Goal: Find specific page/section: Find specific page/section

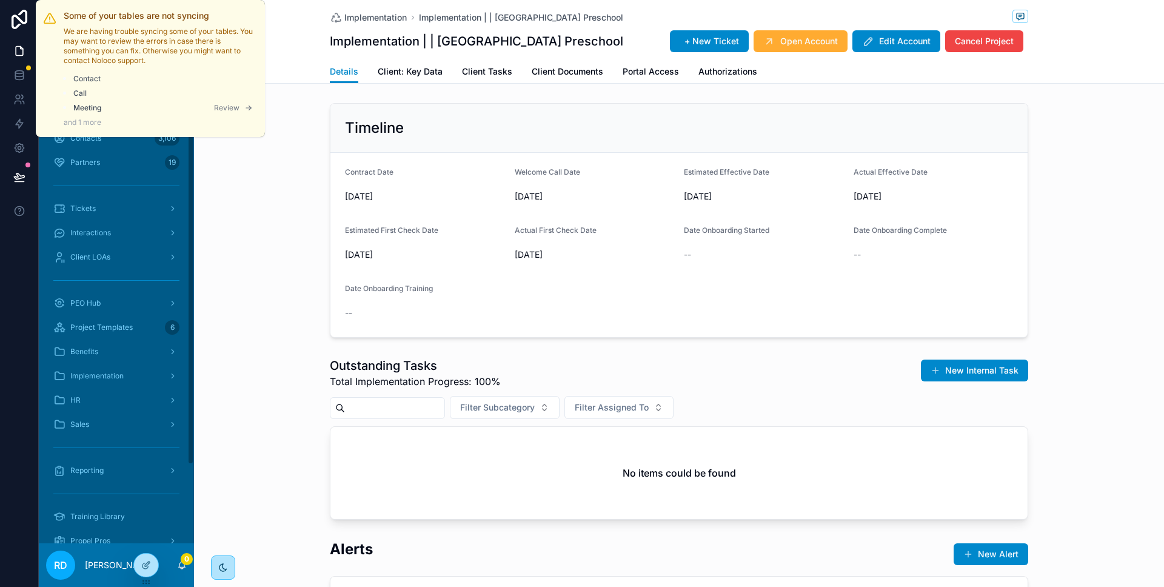
drag, startPoint x: 78, startPoint y: 100, endPoint x: 89, endPoint y: 101, distance: 10.9
click at [77, 101] on li "Meeting Review" at bounding box center [165, 105] width 184 height 13
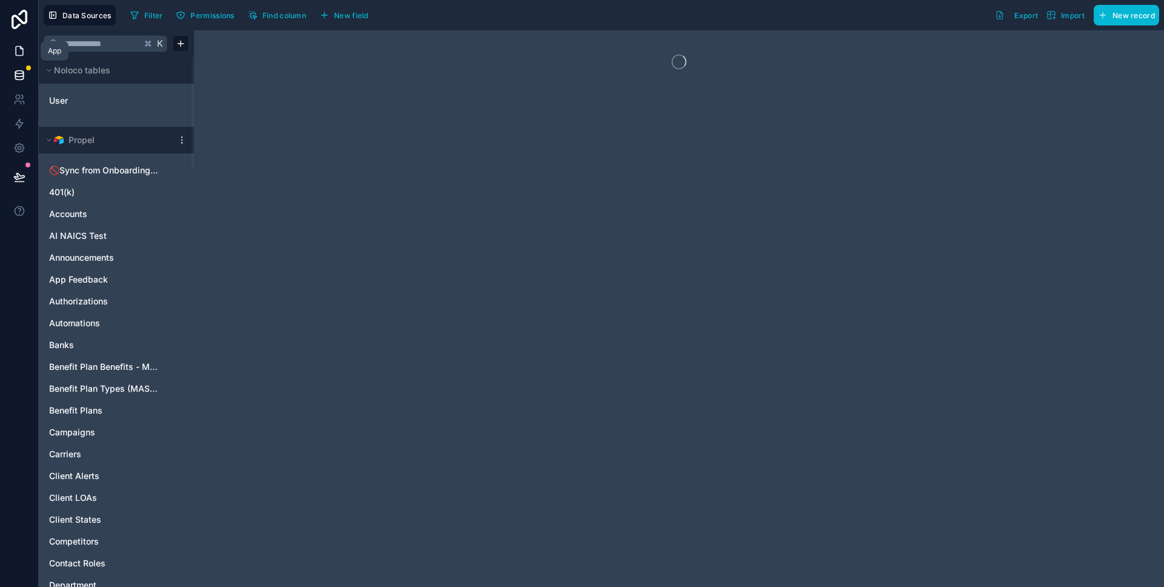
click at [19, 52] on icon at bounding box center [19, 51] width 12 height 12
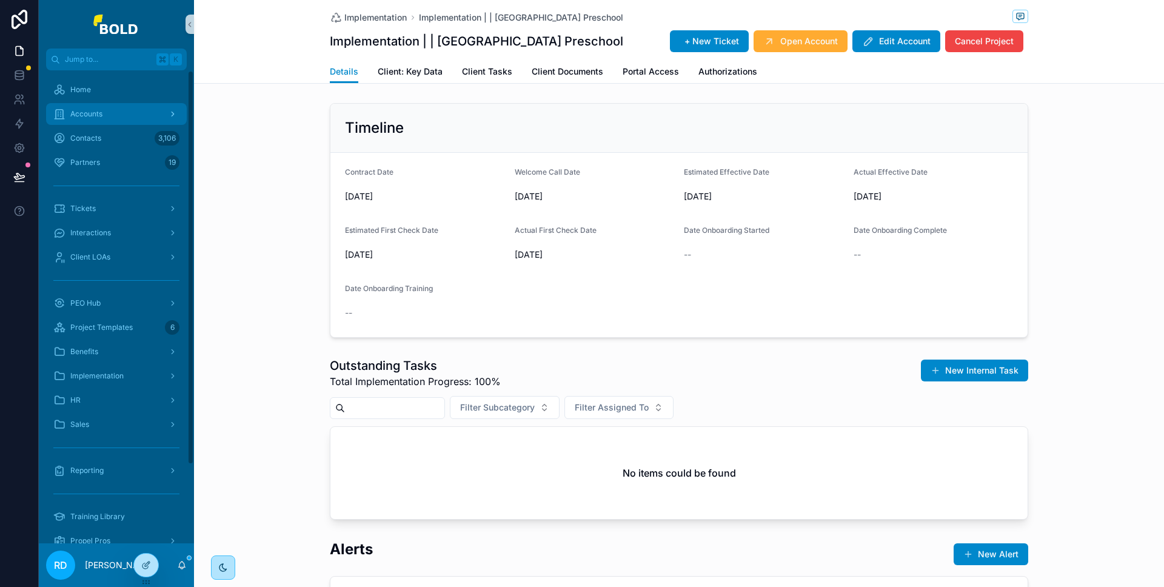
drag, startPoint x: 253, startPoint y: 112, endPoint x: 179, endPoint y: 107, distance: 73.5
click at [252, 112] on div "Timeline Contract Date [DATE] Welcome Call Date [DATE] Estimated Effective Date…" at bounding box center [679, 220] width 970 height 244
click at [102, 112] on span "Accounts" at bounding box center [86, 114] width 32 height 10
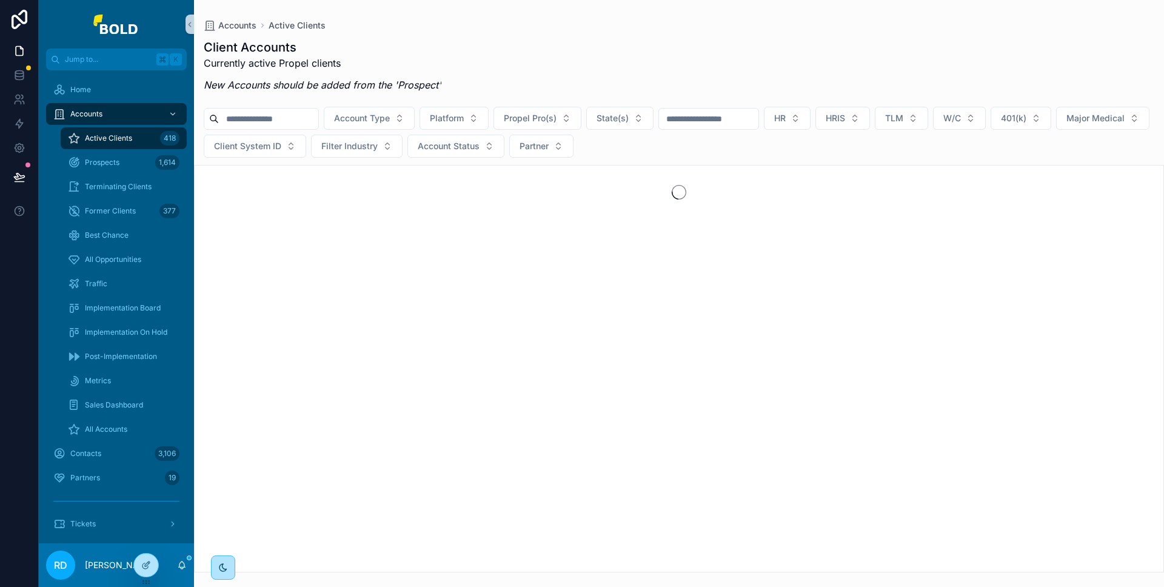
click at [267, 116] on input "scrollable content" at bounding box center [268, 118] width 99 height 17
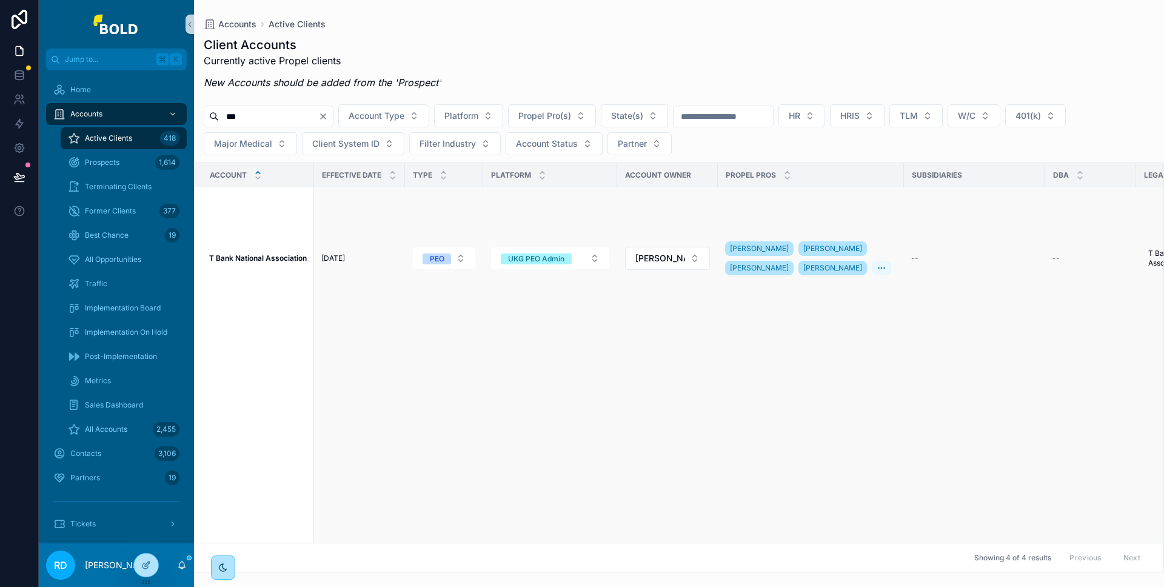
scroll to position [146, 0]
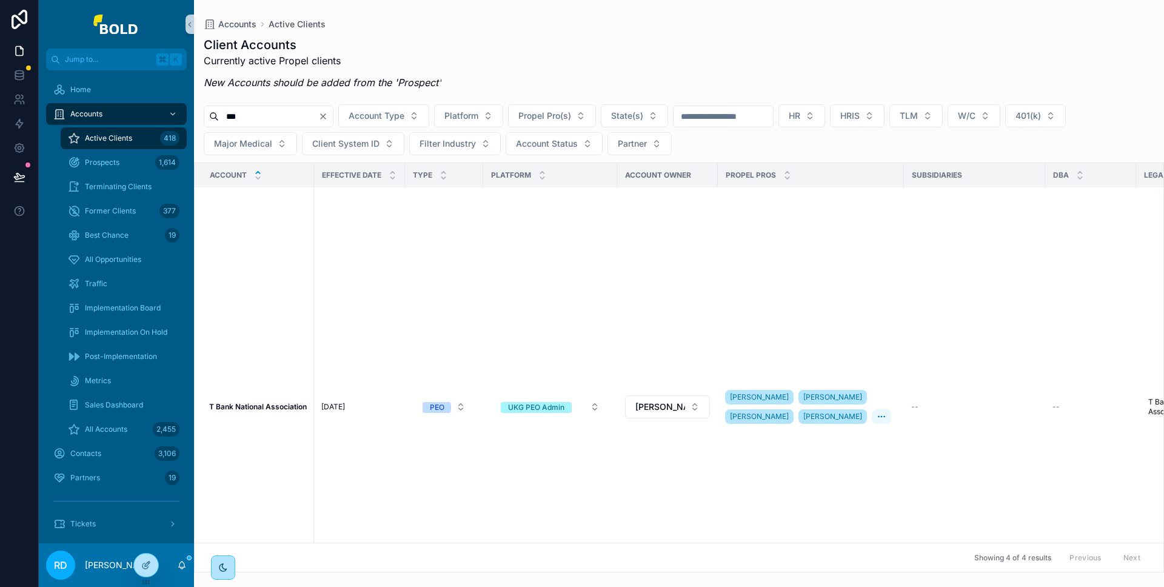
drag, startPoint x: 236, startPoint y: 121, endPoint x: 190, endPoint y: 117, distance: 46.3
click at [190, 117] on div "Jump to... K Home Accounts Active Clients 418 Prospects 1,614 Terminating Clien…" at bounding box center [601, 293] width 1125 height 587
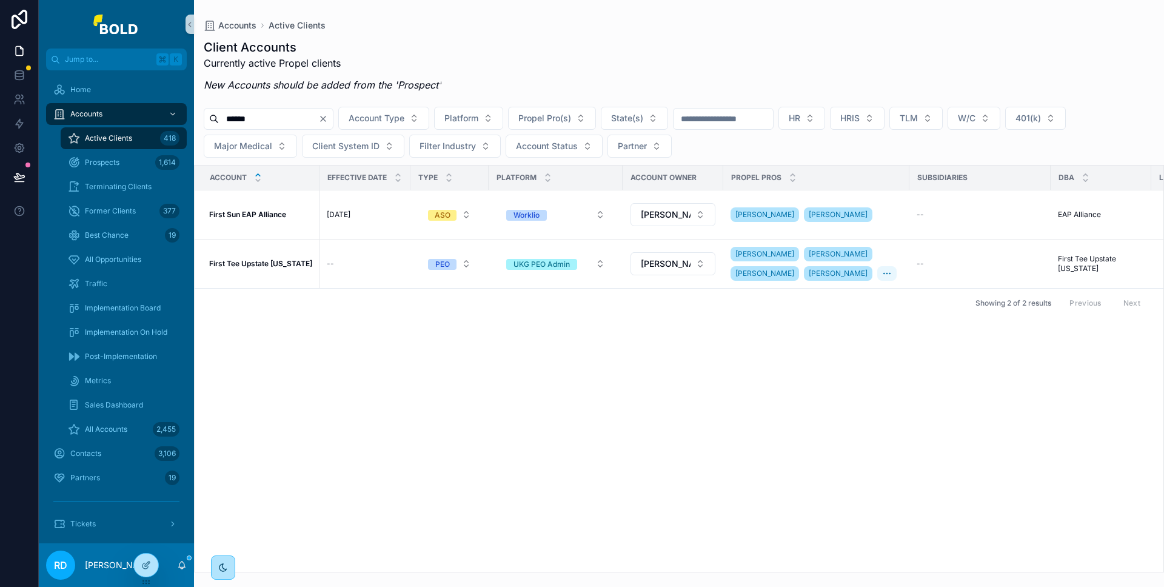
type input "*****"
click at [297, 217] on div "First Sun EAP Alliance First Sun EAP Alliance" at bounding box center [260, 215] width 103 height 10
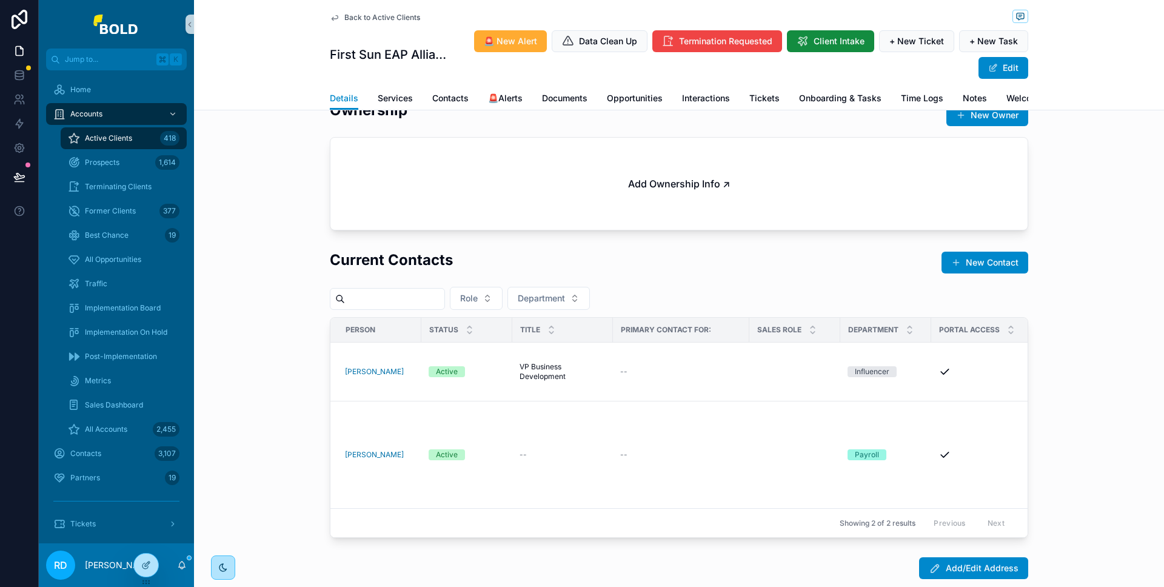
scroll to position [1308, 0]
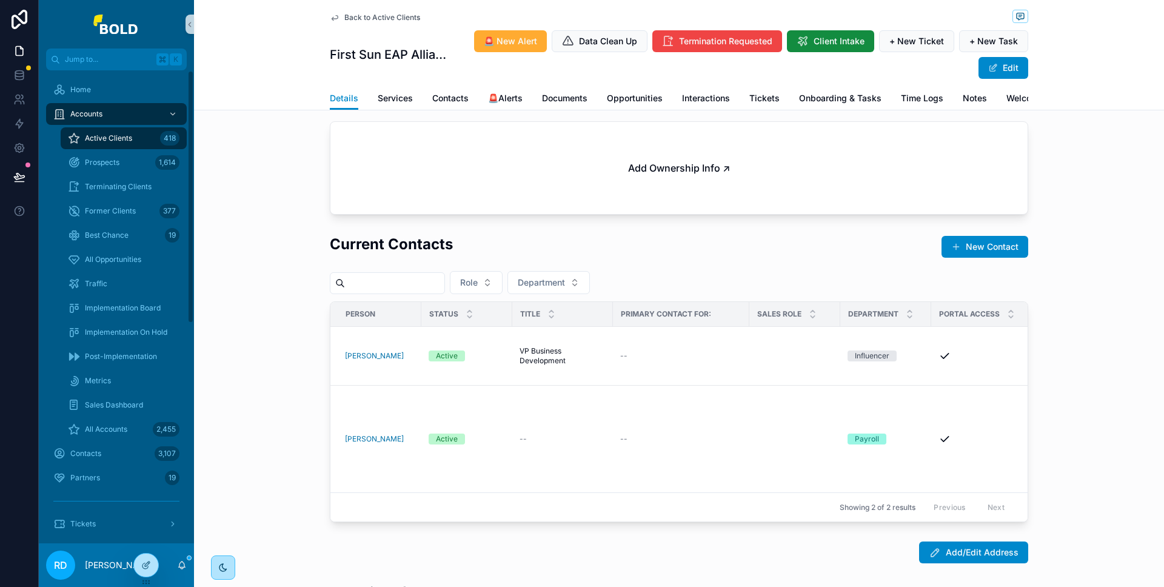
click at [106, 138] on span "Active Clients" at bounding box center [108, 138] width 47 height 10
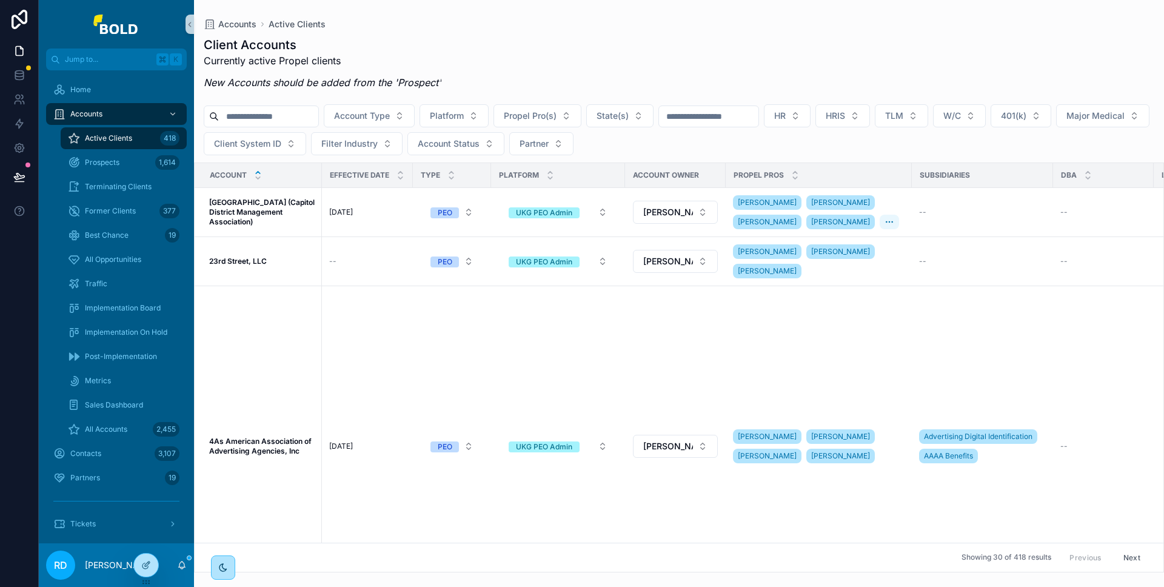
click at [277, 114] on input "scrollable content" at bounding box center [268, 116] width 99 height 17
paste input "*********"
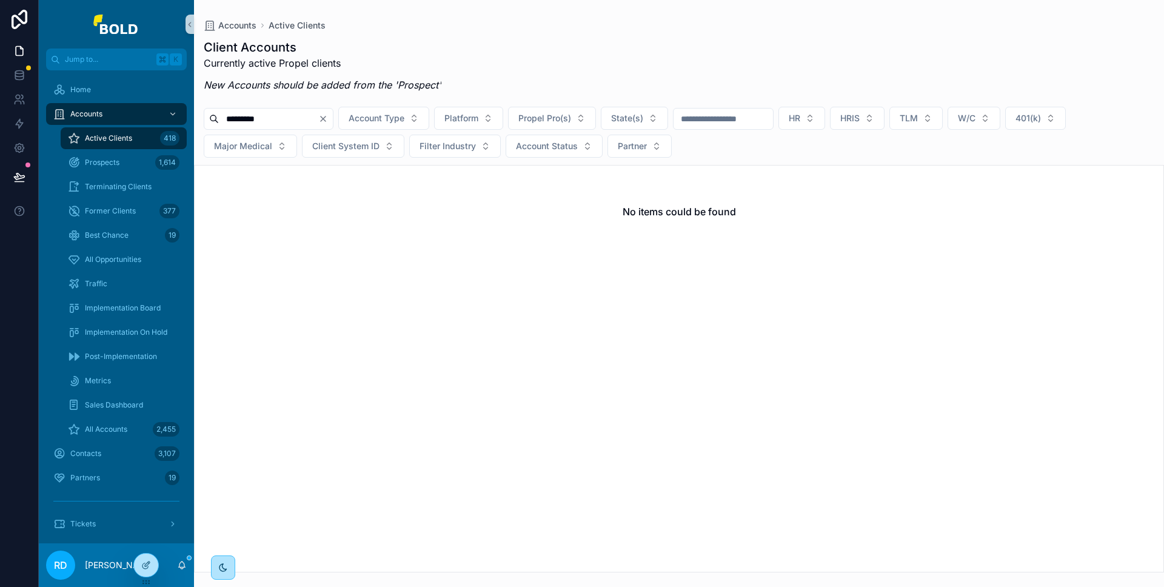
type input "*********"
